Goal: Transaction & Acquisition: Purchase product/service

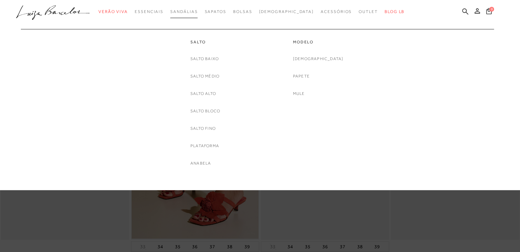
click at [193, 12] on span "Sandálias" at bounding box center [183, 11] width 27 height 5
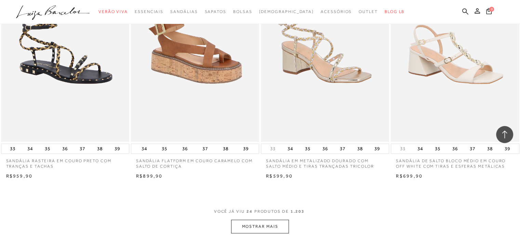
scroll to position [1285, 0]
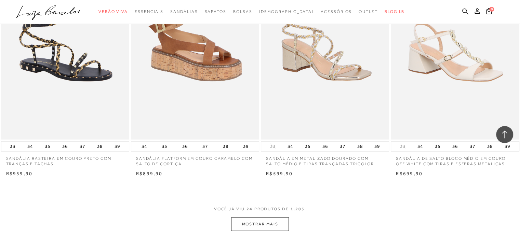
click at [268, 224] on button "MOSTRAR MAIS" at bounding box center [259, 223] width 57 height 13
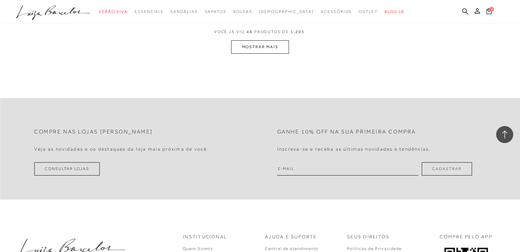
scroll to position [2884, 0]
click at [261, 48] on button "MOSTRAR MAIS" at bounding box center [259, 45] width 57 height 13
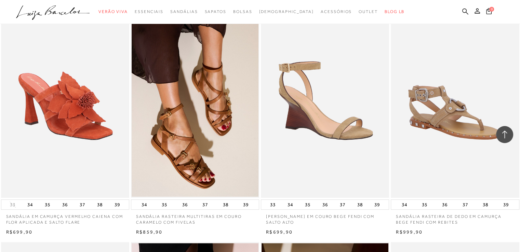
scroll to position [4304, 0]
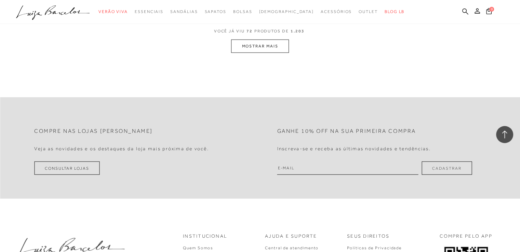
click at [261, 48] on button "MOSTRAR MAIS" at bounding box center [259, 46] width 57 height 13
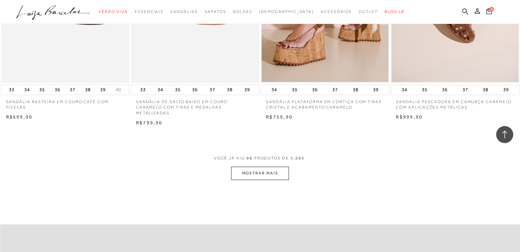
scroll to position [5615, 0]
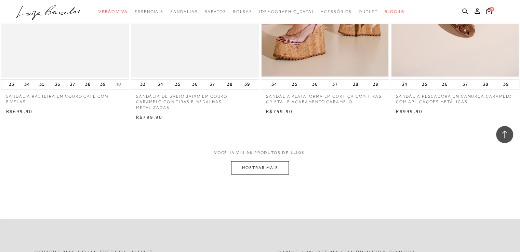
click at [260, 164] on button "MOSTRAR MAIS" at bounding box center [259, 167] width 57 height 13
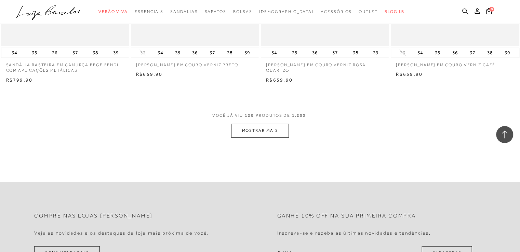
scroll to position [7104, 0]
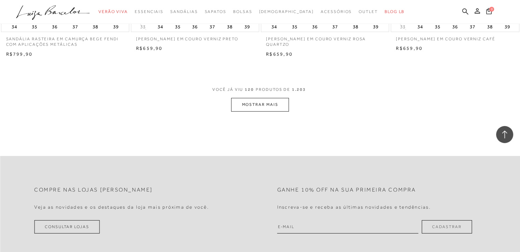
click at [262, 104] on button "MOSTRAR MAIS" at bounding box center [259, 104] width 57 height 13
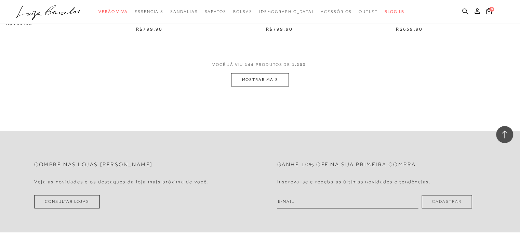
scroll to position [8566, 0]
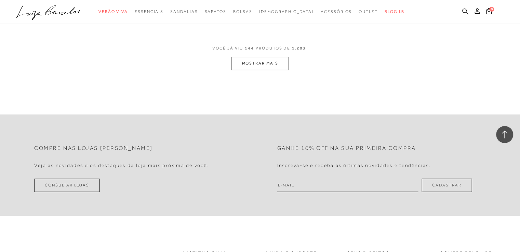
click at [255, 60] on button "MOSTRAR MAIS" at bounding box center [259, 63] width 57 height 13
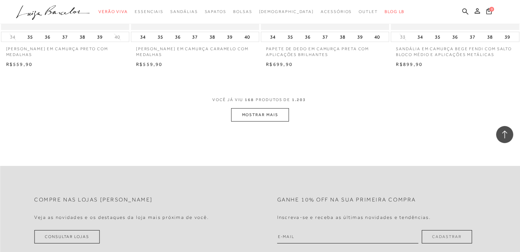
scroll to position [9947, 0]
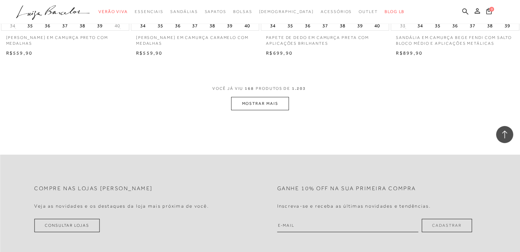
click at [262, 99] on button "MOSTRAR MAIS" at bounding box center [259, 103] width 57 height 13
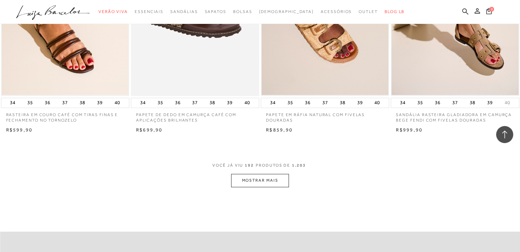
scroll to position [11341, 0]
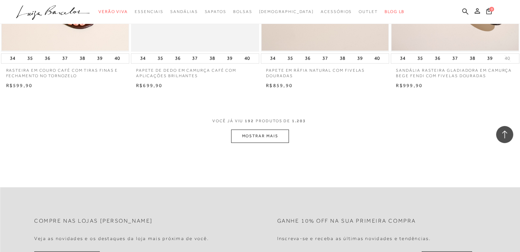
click at [263, 129] on button "MOSTRAR MAIS" at bounding box center [259, 135] width 57 height 13
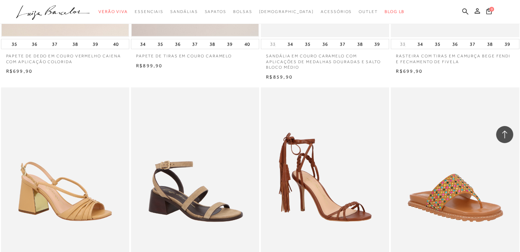
scroll to position [12666, 0]
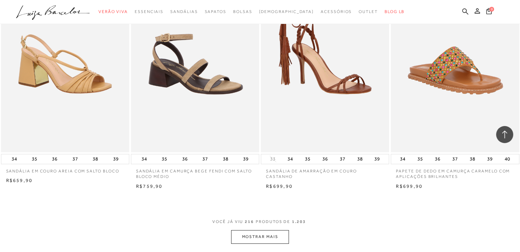
click at [260, 230] on button "MOSTRAR MAIS" at bounding box center [259, 236] width 57 height 13
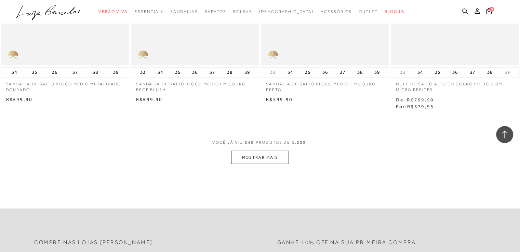
scroll to position [14183, 0]
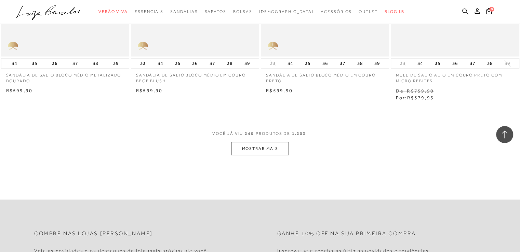
click at [260, 142] on button "MOSTRAR MAIS" at bounding box center [259, 148] width 57 height 13
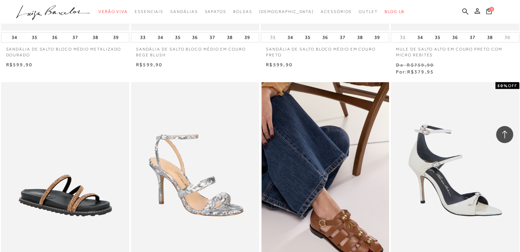
scroll to position [14253, 0]
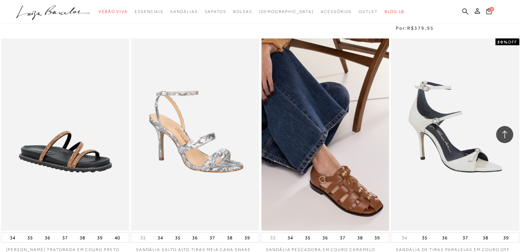
click at [350, 108] on img at bounding box center [324, 134] width 127 height 192
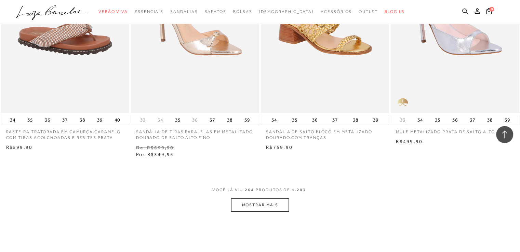
scroll to position [15578, 0]
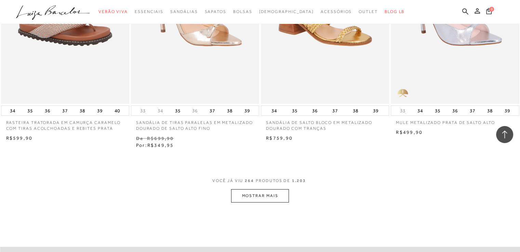
click at [258, 189] on button "MOSTRAR MAIS" at bounding box center [259, 195] width 57 height 13
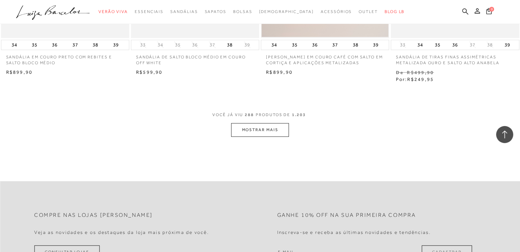
scroll to position [17081, 0]
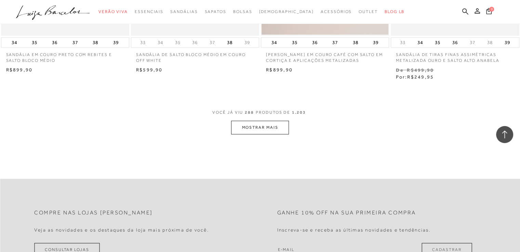
click at [264, 121] on button "MOSTRAR MAIS" at bounding box center [259, 127] width 57 height 13
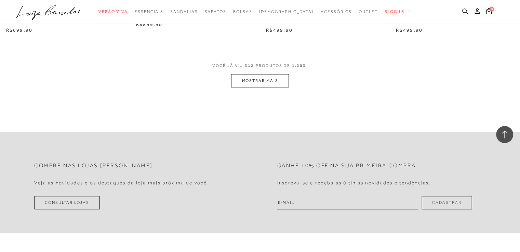
scroll to position [18571, 0]
click at [258, 74] on button "MOSTRAR MAIS" at bounding box center [259, 80] width 57 height 13
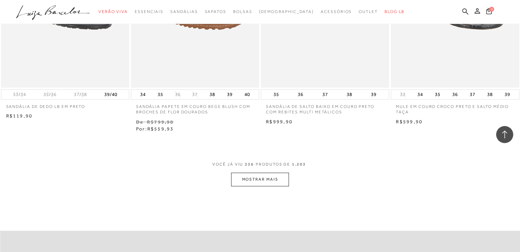
scroll to position [19992, 0]
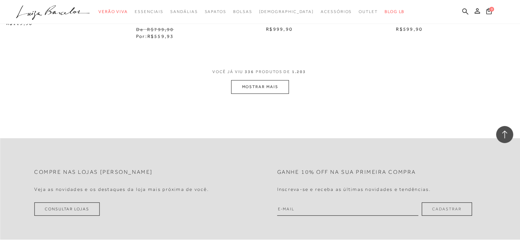
click at [269, 80] on button "MOSTRAR MAIS" at bounding box center [259, 86] width 57 height 13
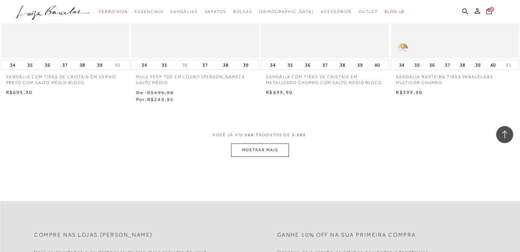
scroll to position [21386, 0]
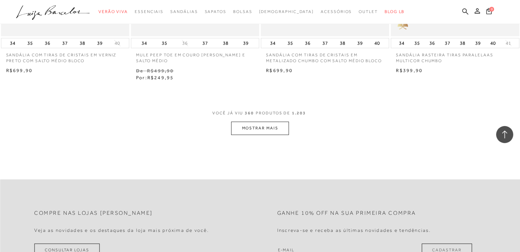
click at [265, 122] on button "MOSTRAR MAIS" at bounding box center [259, 128] width 57 height 13
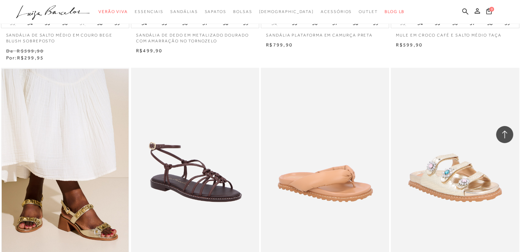
scroll to position [22261, 0]
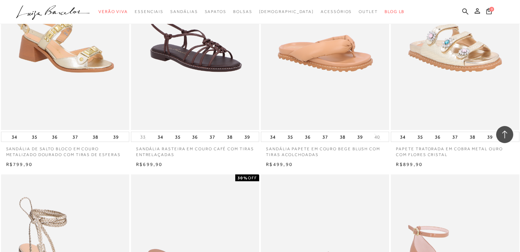
click at [99, 74] on img at bounding box center [65, 34] width 127 height 192
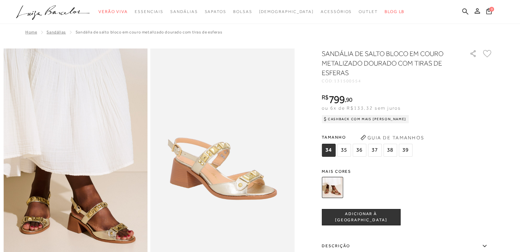
click at [334, 184] on img at bounding box center [332, 187] width 21 height 21
click at [337, 189] on img at bounding box center [332, 187] width 21 height 21
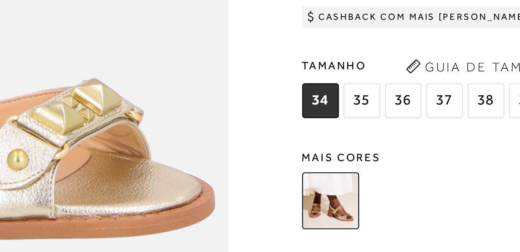
scroll to position [0, 0]
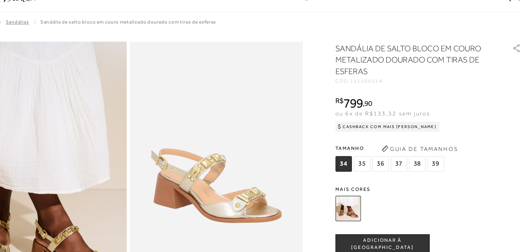
click at [374, 148] on span "37" at bounding box center [375, 150] width 14 height 13
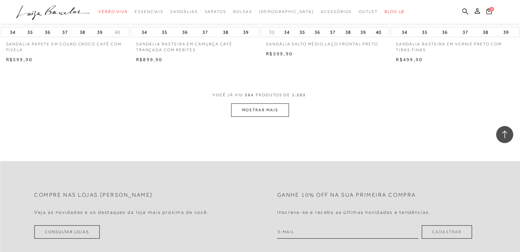
scroll to position [22903, 0]
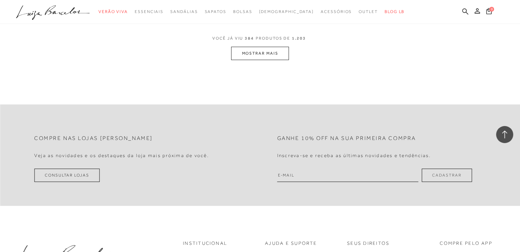
click at [259, 47] on button "MOSTRAR MAIS" at bounding box center [259, 53] width 57 height 13
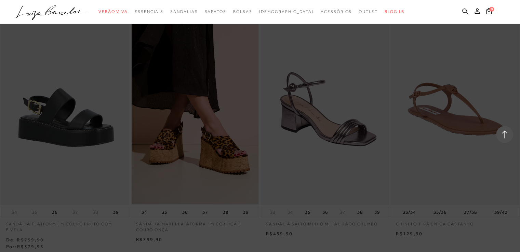
click at [482, 177] on div at bounding box center [260, 126] width 520 height 252
click at [498, 10] on div "0" at bounding box center [502, 12] width 36 height 9
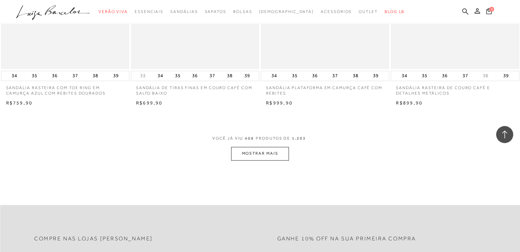
scroll to position [24302, 0]
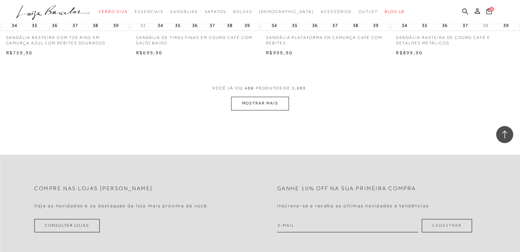
click at [254, 97] on button "MOSTRAR MAIS" at bounding box center [259, 103] width 57 height 13
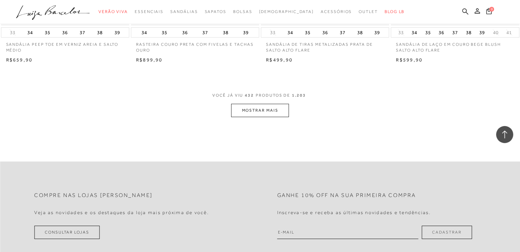
scroll to position [25728, 0]
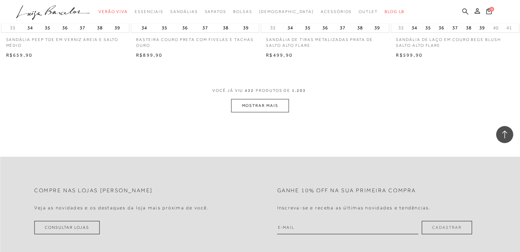
click at [465, 12] on icon at bounding box center [465, 11] width 6 height 6
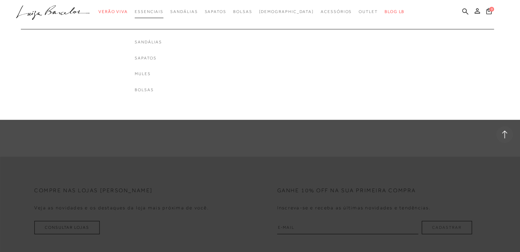
click at [163, 14] on span "Essenciais" at bounding box center [149, 11] width 29 height 5
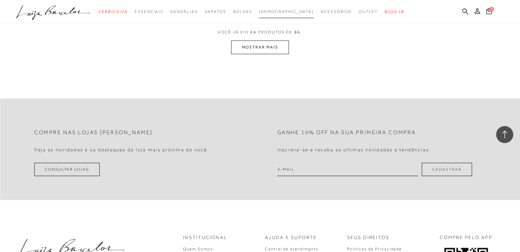
scroll to position [1462, 0]
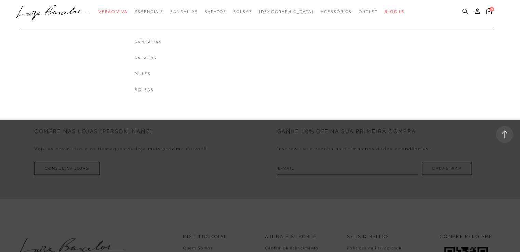
click at [185, 46] on ul "Sandálias Sapatos Mules Bolsas" at bounding box center [148, 60] width 164 height 85
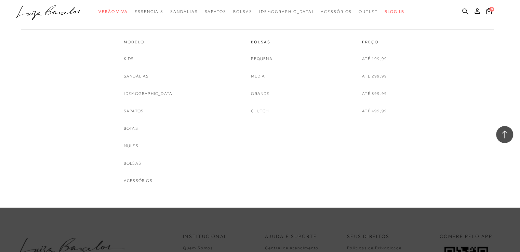
click at [358, 9] on link "Outlet" at bounding box center [367, 11] width 19 height 13
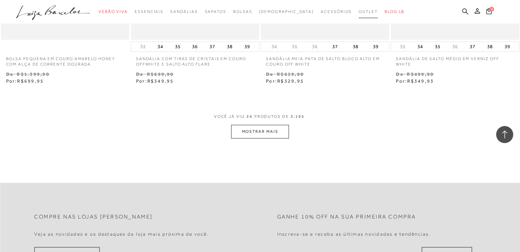
scroll to position [1435, 0]
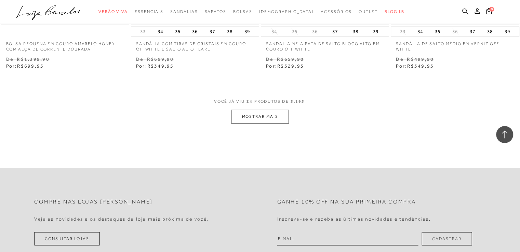
click at [269, 117] on button "MOSTRAR MAIS" at bounding box center [259, 116] width 57 height 13
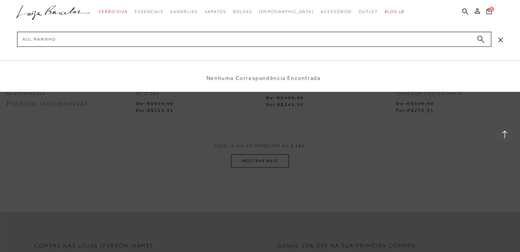
click at [24, 38] on input "aul marinho" at bounding box center [254, 39] width 474 height 15
type input "azul marinho"
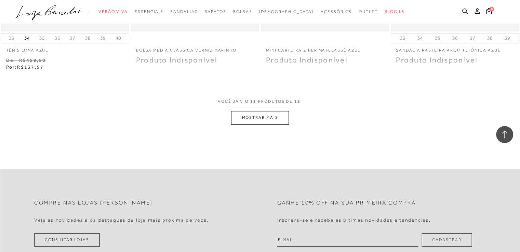
scroll to position [711, 0]
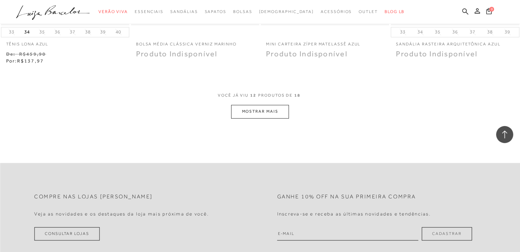
click at [262, 110] on button "MOSTRAR MAIS" at bounding box center [259, 111] width 57 height 13
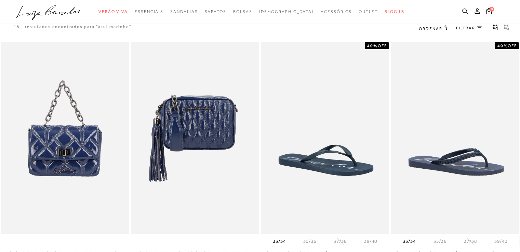
scroll to position [0, 0]
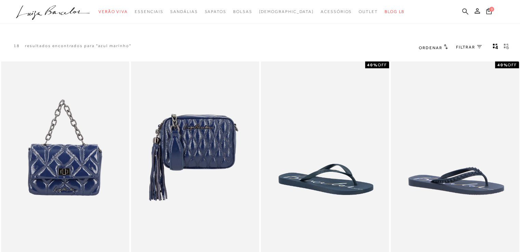
click at [463, 9] on icon at bounding box center [465, 11] width 6 height 6
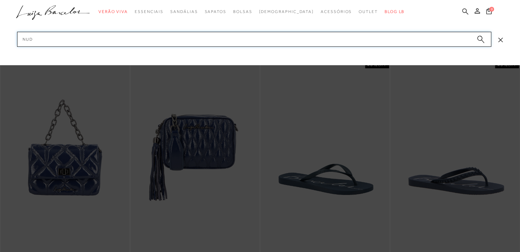
type input "nude"
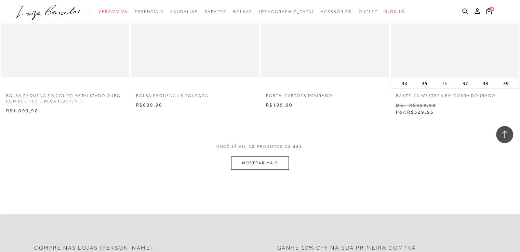
scroll to position [765, 0]
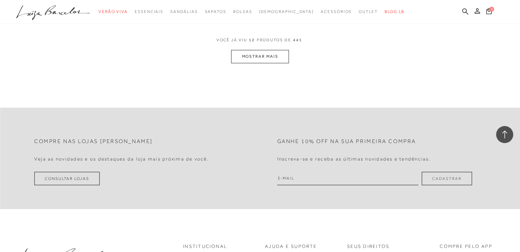
click at [265, 54] on button "MOSTRAR MAIS" at bounding box center [259, 56] width 57 height 13
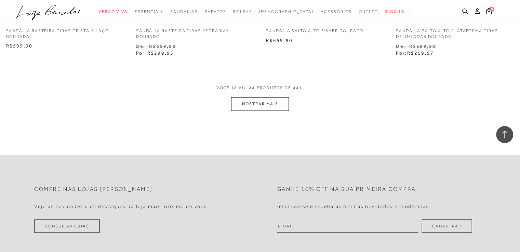
scroll to position [1449, 0]
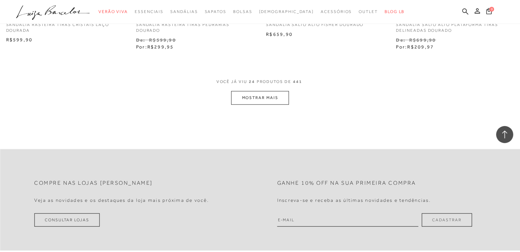
click at [256, 98] on button "MOSTRAR MAIS" at bounding box center [259, 97] width 57 height 13
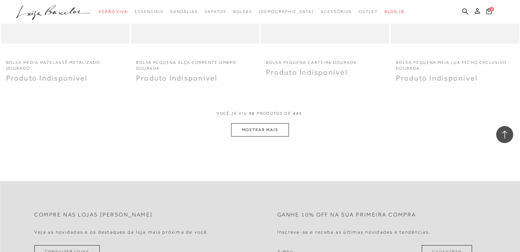
scroll to position [2132, 0]
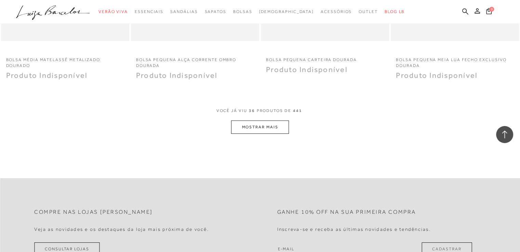
click at [259, 126] on button "MOSTRAR MAIS" at bounding box center [259, 127] width 57 height 13
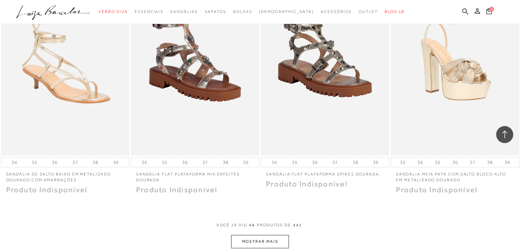
scroll to position [2747, 0]
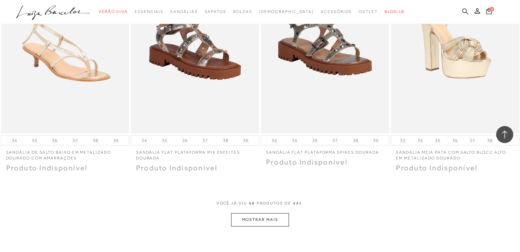
click at [465, 10] on icon at bounding box center [465, 11] width 6 height 6
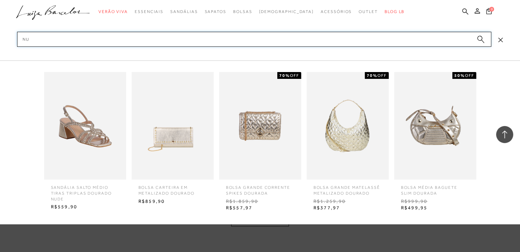
type input "n"
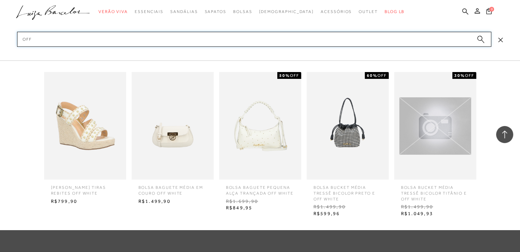
scroll to position [2774, 0]
click at [39, 39] on input "off" at bounding box center [254, 39] width 474 height 15
type input "o"
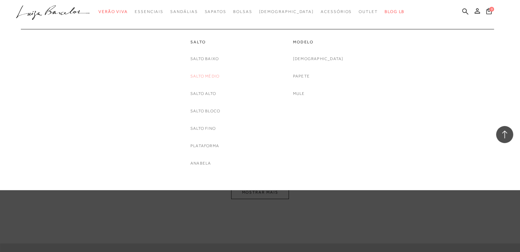
click at [203, 73] on link "Salto Médio" at bounding box center [204, 76] width 29 height 7
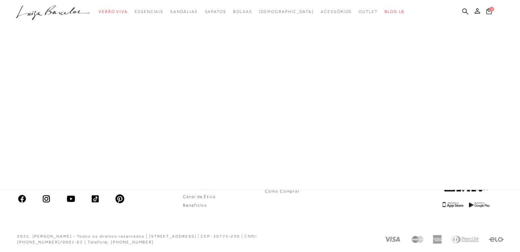
scroll to position [2, 0]
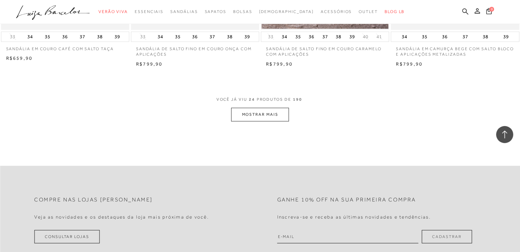
scroll to position [1398, 0]
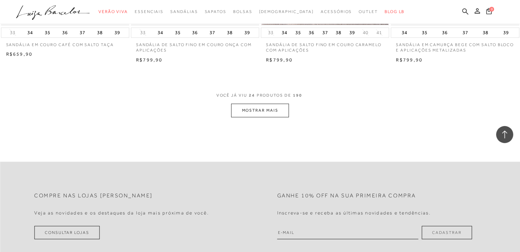
click at [260, 110] on button "MOSTRAR MAIS" at bounding box center [259, 110] width 57 height 13
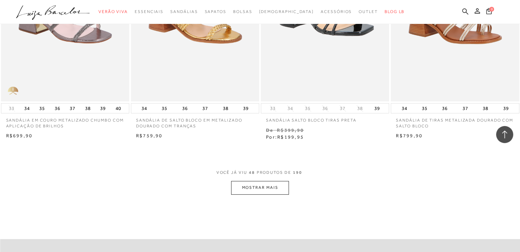
scroll to position [2783, 0]
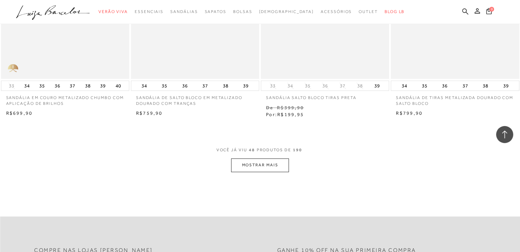
click at [264, 160] on button "MOSTRAR MAIS" at bounding box center [259, 165] width 57 height 13
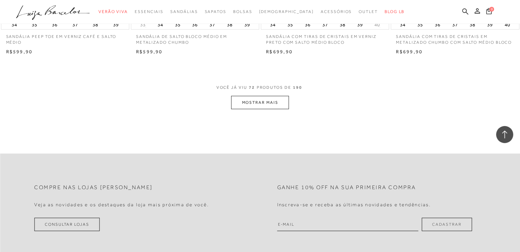
scroll to position [4286, 0]
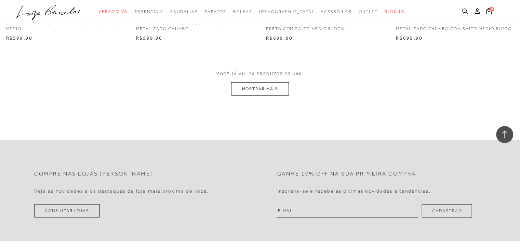
click at [261, 82] on button "MOSTRAR MAIS" at bounding box center [259, 88] width 57 height 13
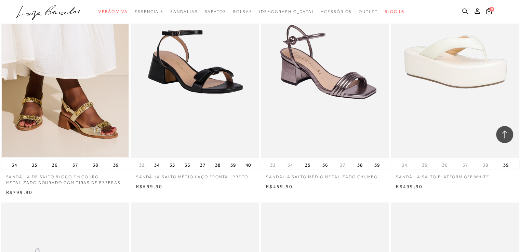
scroll to position [4614, 0]
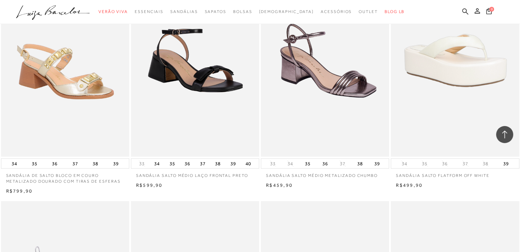
click at [97, 94] on img at bounding box center [65, 60] width 127 height 192
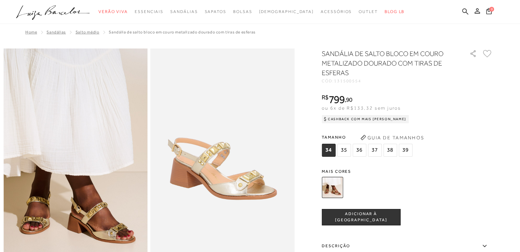
click at [373, 149] on span "37" at bounding box center [375, 150] width 14 height 13
click at [371, 215] on span "ADICIONAR À [GEOGRAPHIC_DATA]" at bounding box center [361, 217] width 78 height 12
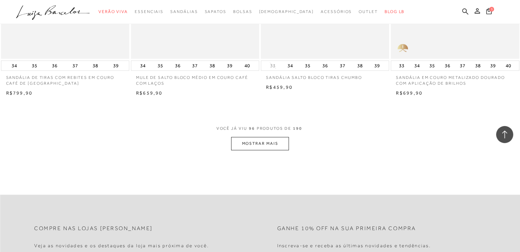
scroll to position [5692, 0]
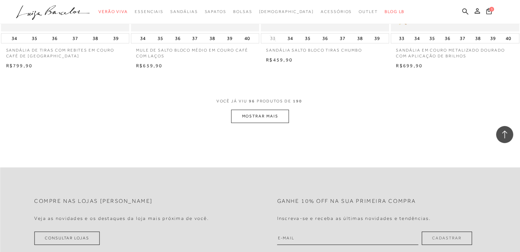
click at [266, 110] on button "MOSTRAR MAIS" at bounding box center [259, 116] width 57 height 13
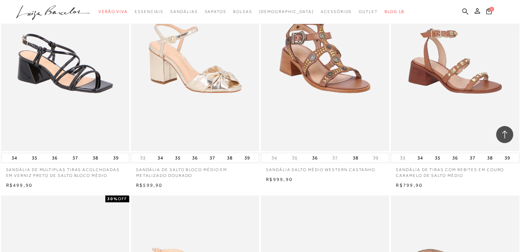
scroll to position [6065, 0]
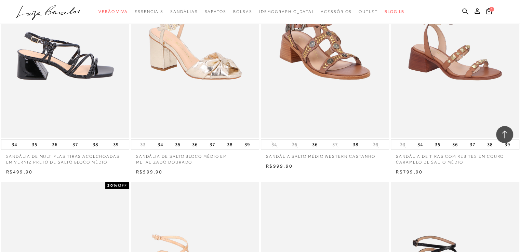
click at [75, 76] on img at bounding box center [65, 41] width 127 height 192
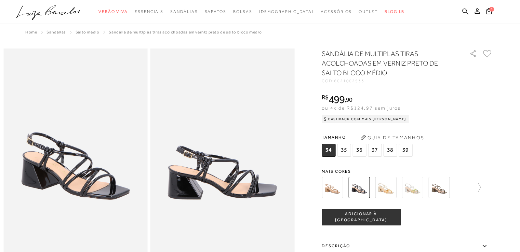
click at [336, 186] on img at bounding box center [332, 187] width 21 height 21
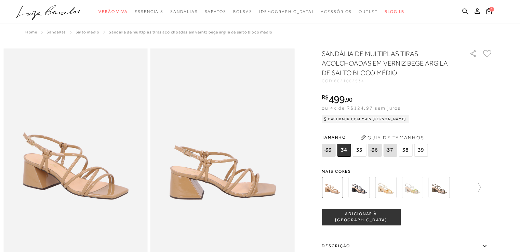
click at [391, 151] on icon at bounding box center [390, 150] width 10 height 9
select select
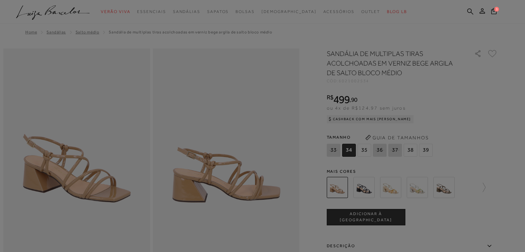
click at [391, 151] on body "Página de detalhes do produto de SANDÁLIA DE MULTIPLAS TIRAS ACOLCHOADAS EM VER…" at bounding box center [262, 131] width 525 height 262
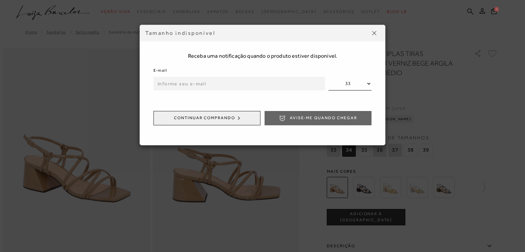
click at [202, 85] on input "email" at bounding box center [239, 84] width 172 height 14
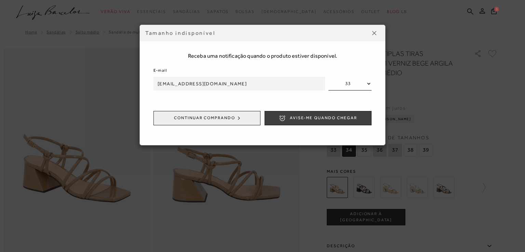
type input "santos.cabral@gmail.com"
click at [307, 117] on span "Avise-me quando chegar" at bounding box center [323, 118] width 67 height 6
click at [373, 31] on img at bounding box center [374, 33] width 4 height 4
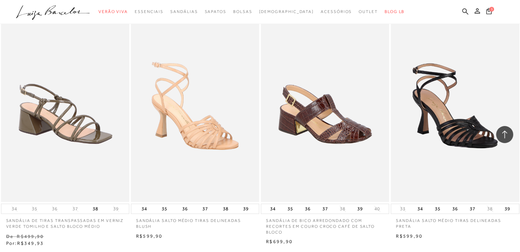
scroll to position [6238, 0]
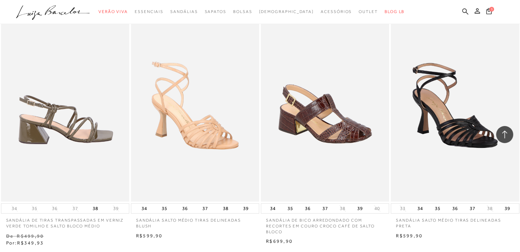
click at [82, 118] on img at bounding box center [65, 105] width 127 height 192
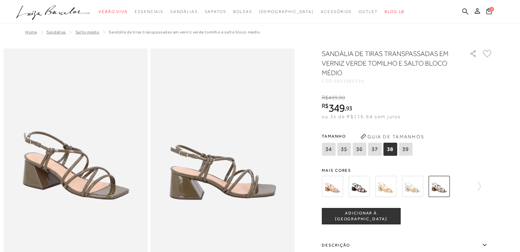
click at [389, 185] on img at bounding box center [385, 186] width 21 height 21
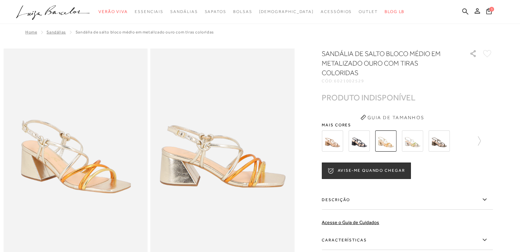
click at [414, 141] on img at bounding box center [411, 141] width 21 height 21
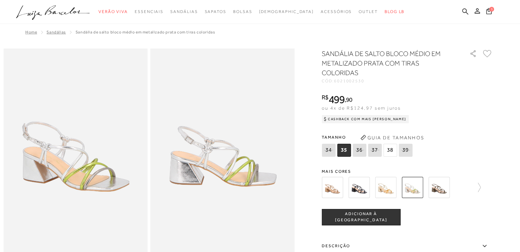
click at [439, 188] on img at bounding box center [438, 187] width 21 height 21
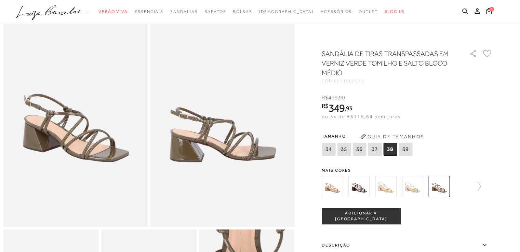
scroll to position [41, 0]
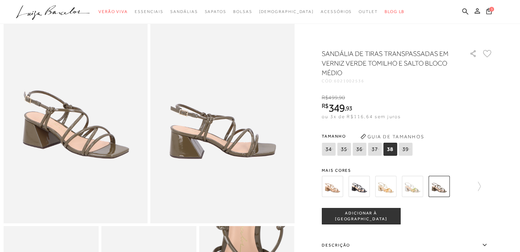
click at [486, 242] on icon at bounding box center [484, 245] width 8 height 9
click at [0, 0] on input "Descrição" at bounding box center [0, 0] width 0 height 0
click at [486, 242] on icon at bounding box center [484, 245] width 8 height 9
click at [0, 0] on input "Descrição" at bounding box center [0, 0] width 0 height 0
click at [486, 242] on icon at bounding box center [484, 245] width 8 height 9
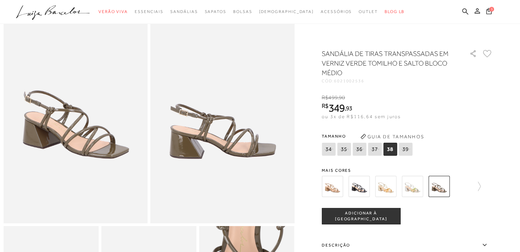
click at [0, 0] on input "Descrição" at bounding box center [0, 0] width 0 height 0
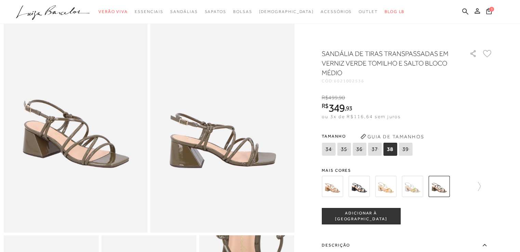
scroll to position [0, 0]
